Goal: Download file/media

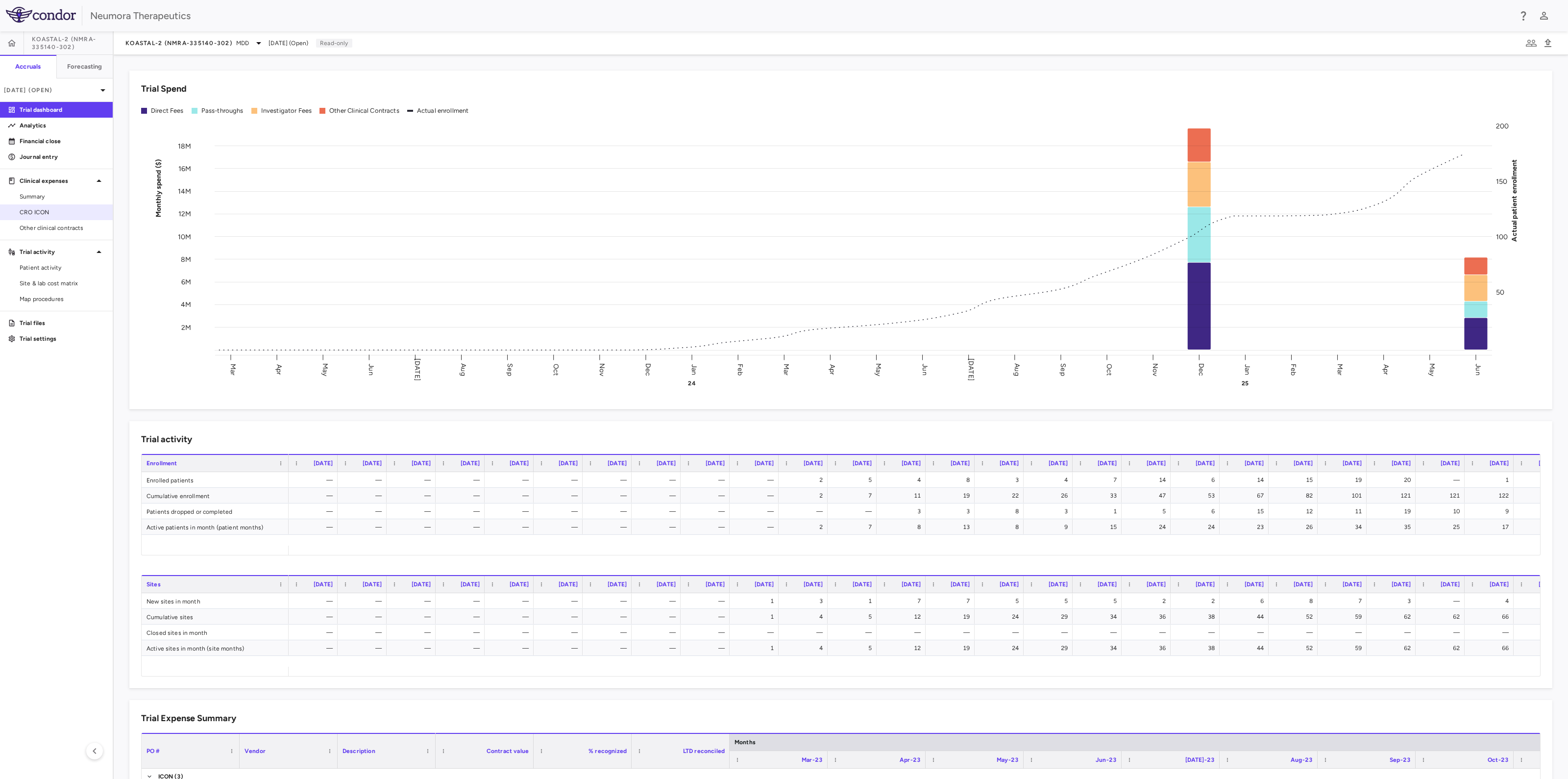
click at [52, 210] on span "CRO ICON" at bounding box center [62, 212] width 85 height 9
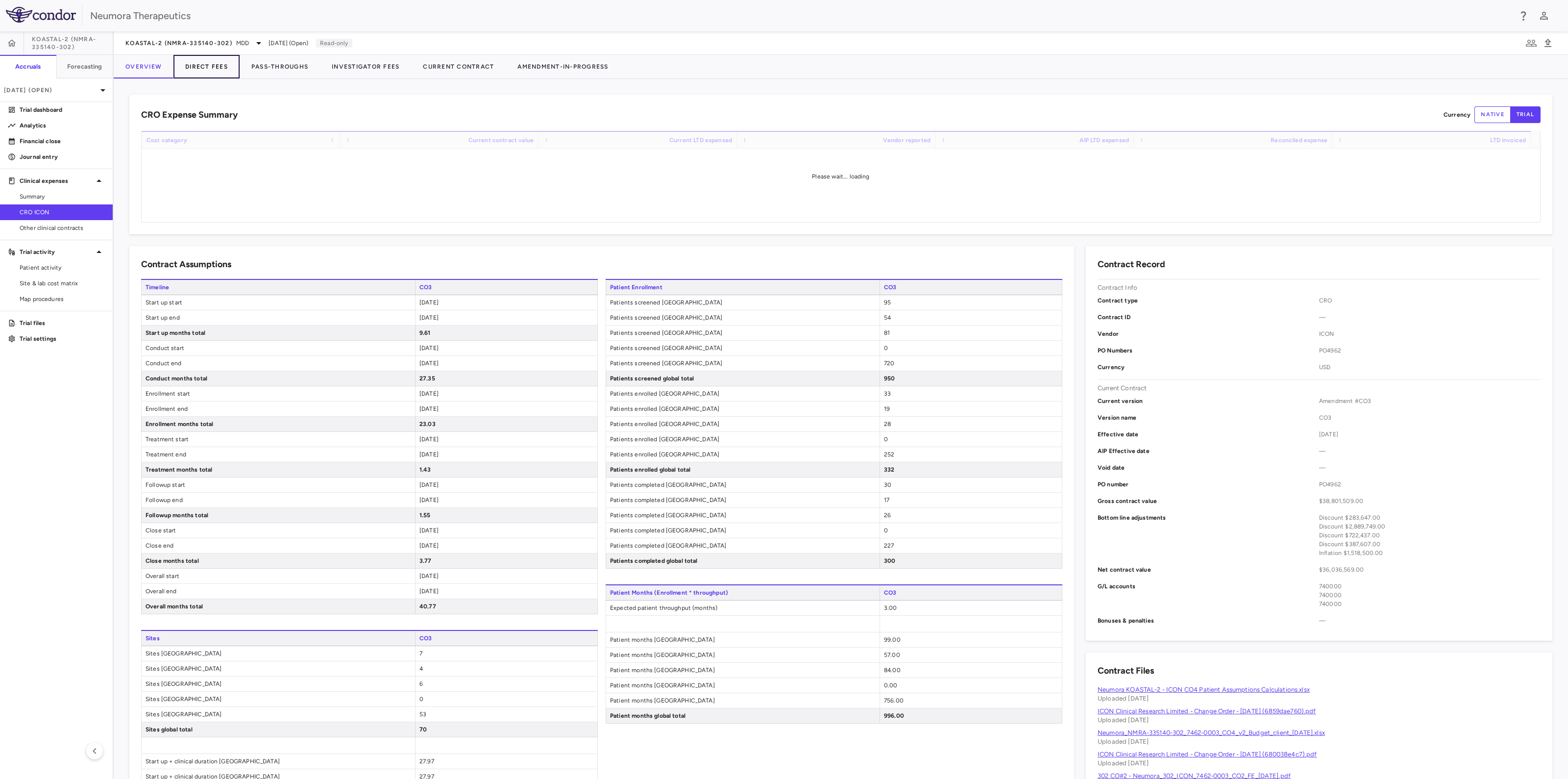
drag, startPoint x: 211, startPoint y: 63, endPoint x: 222, endPoint y: 65, distance: 11.2
click at [211, 63] on button "Direct Fees" at bounding box center [206, 66] width 66 height 24
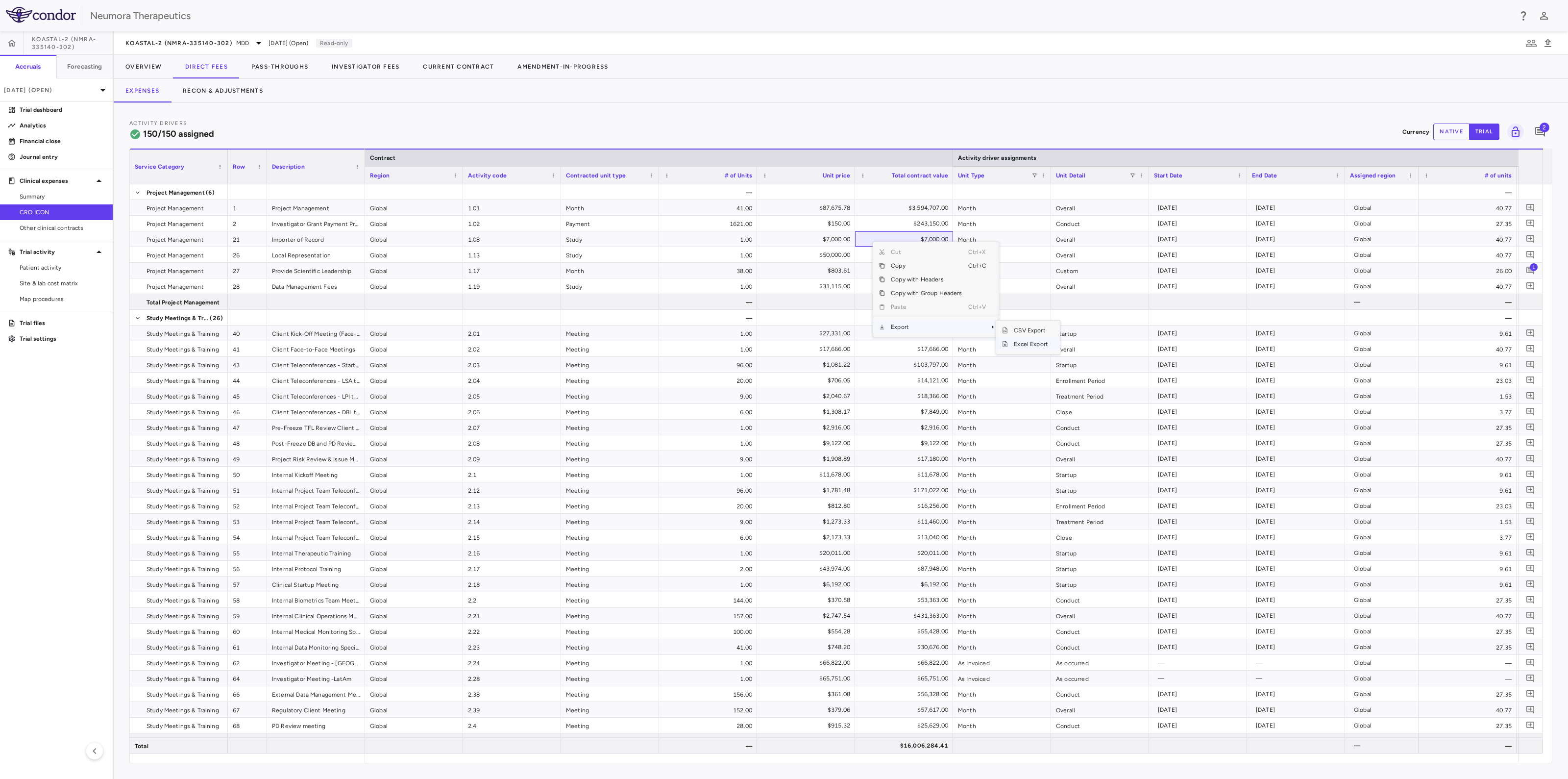
click at [1023, 343] on span "Excel Export" at bounding box center [1031, 344] width 46 height 14
click at [362, 63] on button "Investigator Fees" at bounding box center [366, 66] width 91 height 24
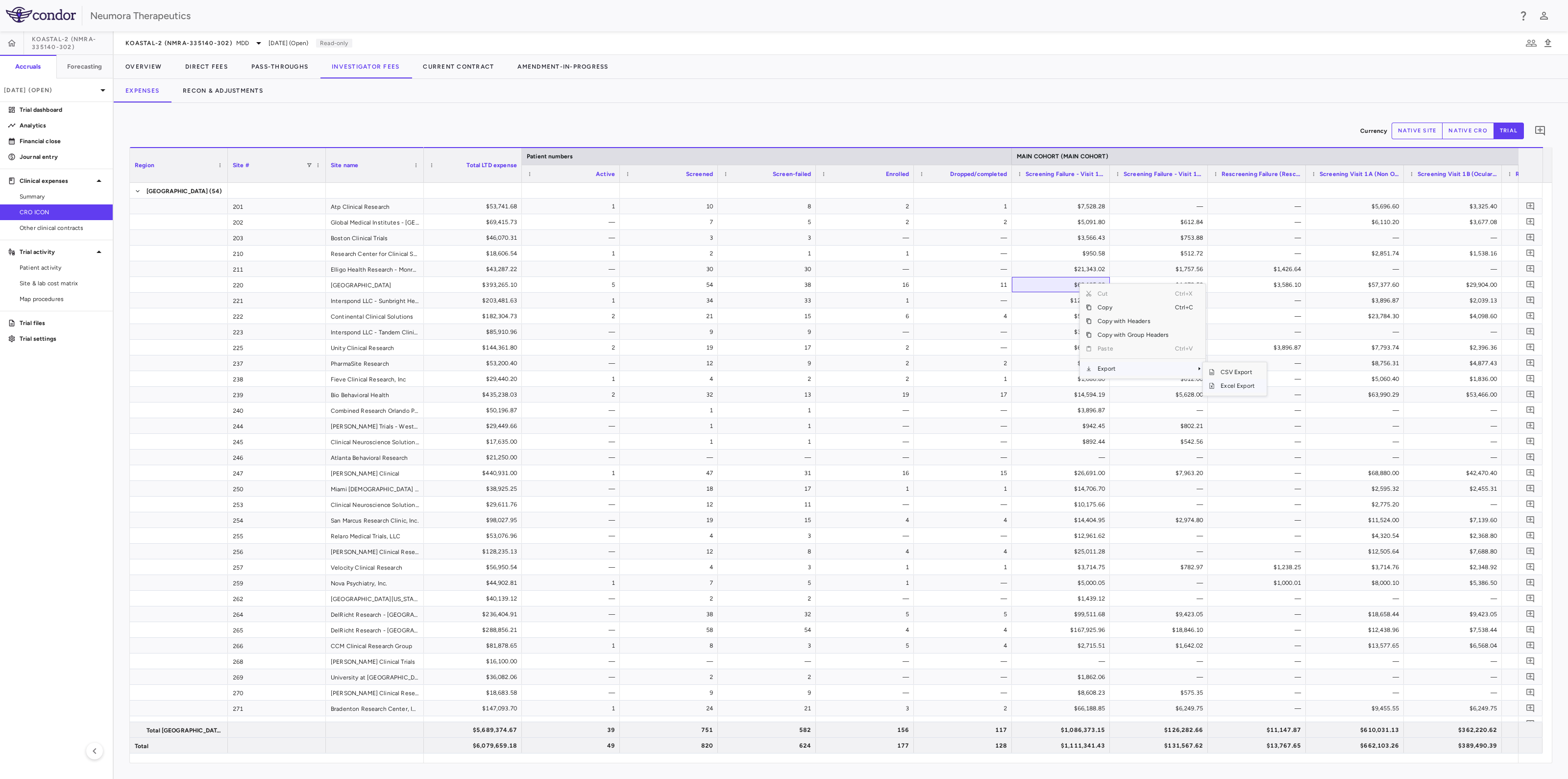
click at [1233, 386] on span "Excel Export" at bounding box center [1238, 386] width 46 height 14
click at [270, 66] on button "Pass-Throughs" at bounding box center [280, 66] width 80 height 24
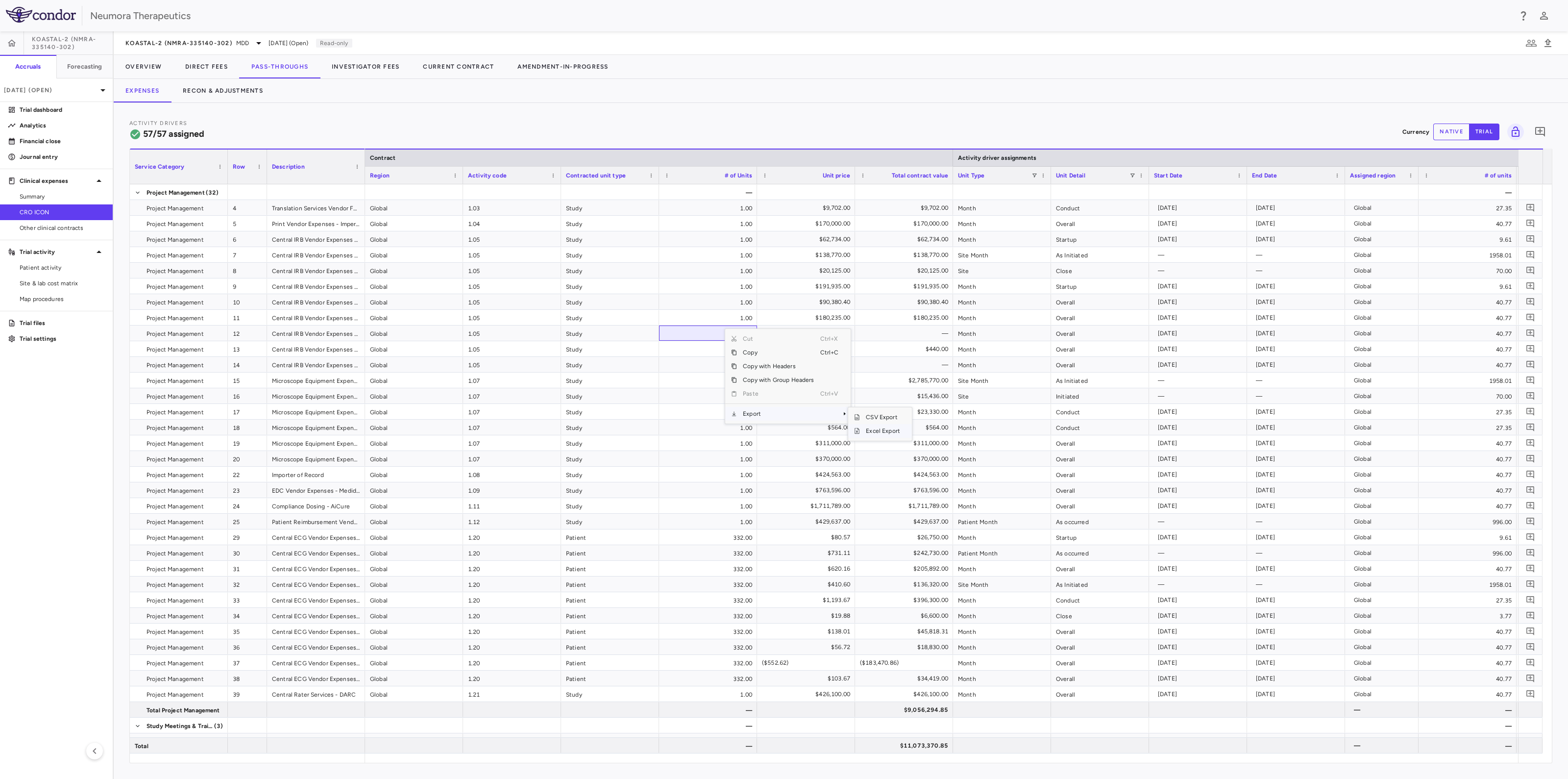
click at [878, 428] on span "Excel Export" at bounding box center [883, 431] width 46 height 14
drag, startPoint x: 27, startPoint y: 268, endPoint x: 33, endPoint y: 269, distance: 6.1
click at [27, 268] on span "Patient activity" at bounding box center [62, 267] width 85 height 9
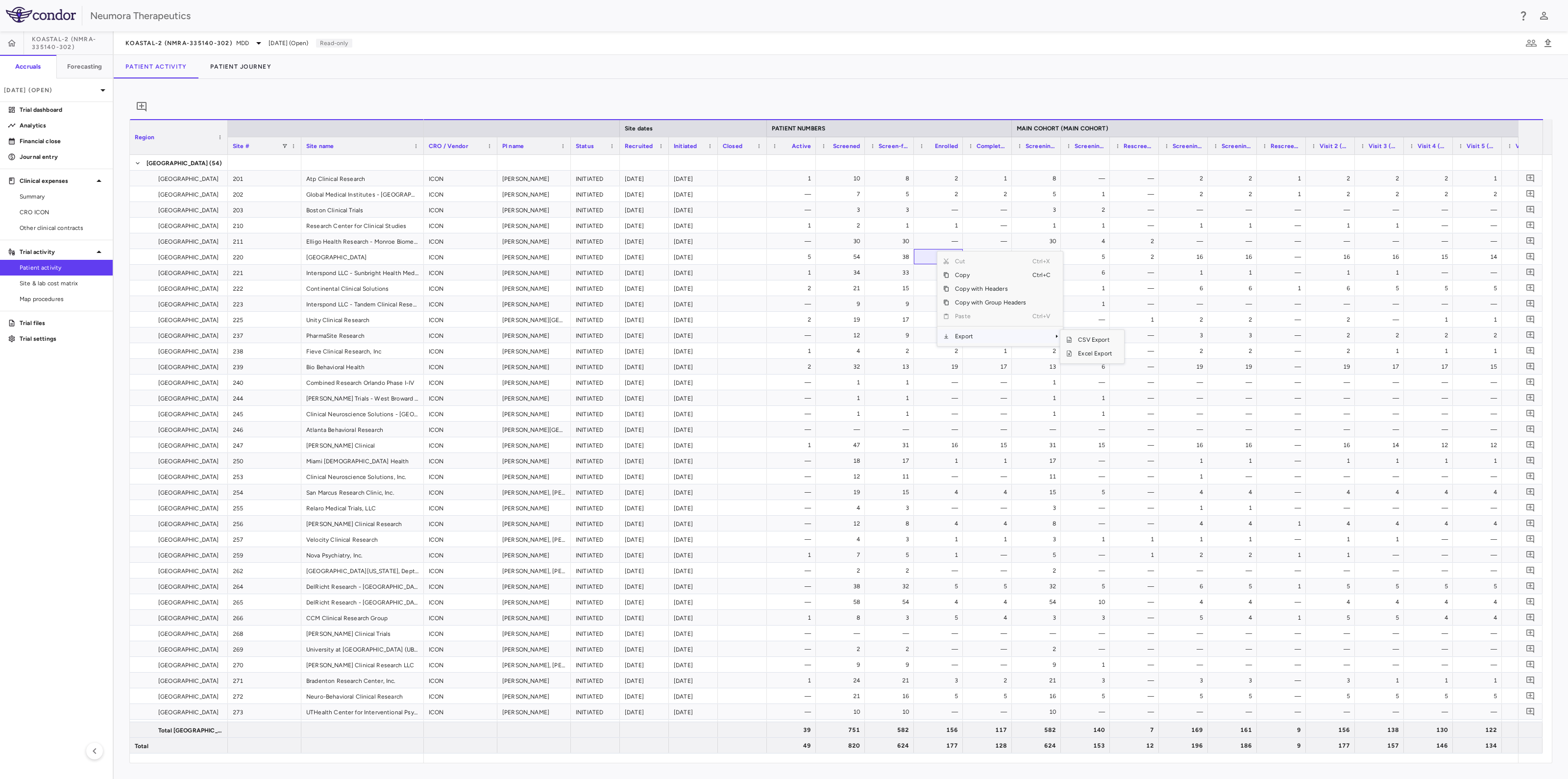
click at [958, 344] on span "Export" at bounding box center [990, 336] width 83 height 14
click at [1088, 361] on span "Excel Export" at bounding box center [1095, 353] width 46 height 14
